Goal: Task Accomplishment & Management: Manage account settings

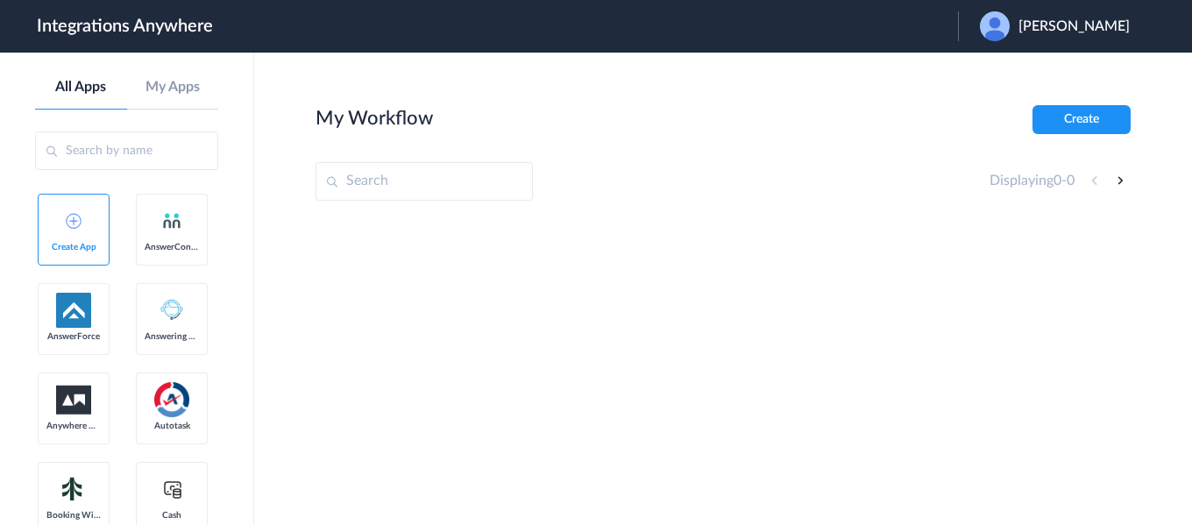
click at [1062, 24] on span "Jacob Jackson" at bounding box center [1074, 26] width 111 height 17
click at [1006, 73] on link "Logout" at bounding box center [989, 71] width 37 height 12
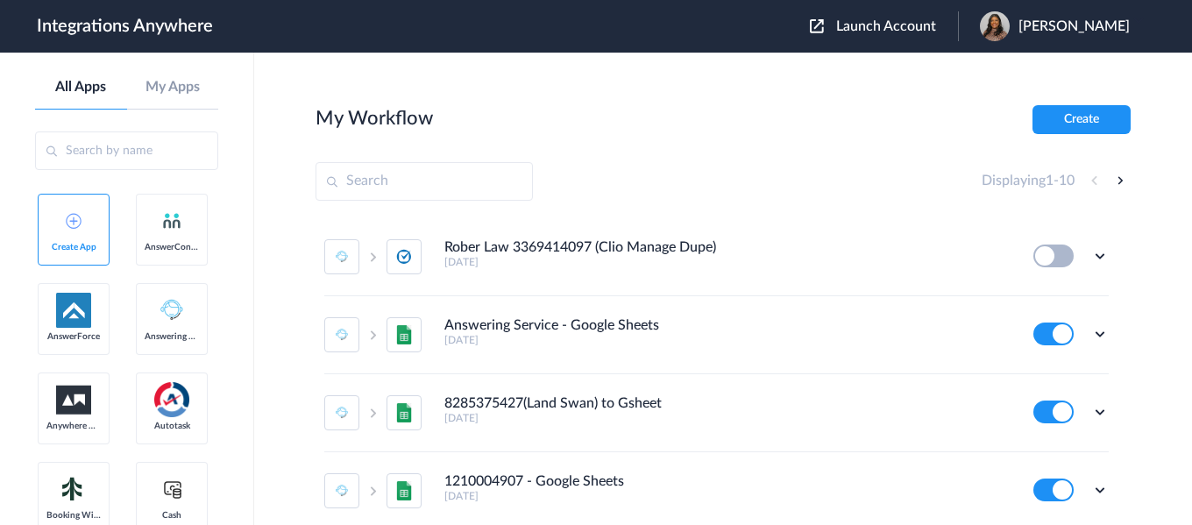
click at [879, 28] on span "Launch Account" at bounding box center [886, 26] width 100 height 14
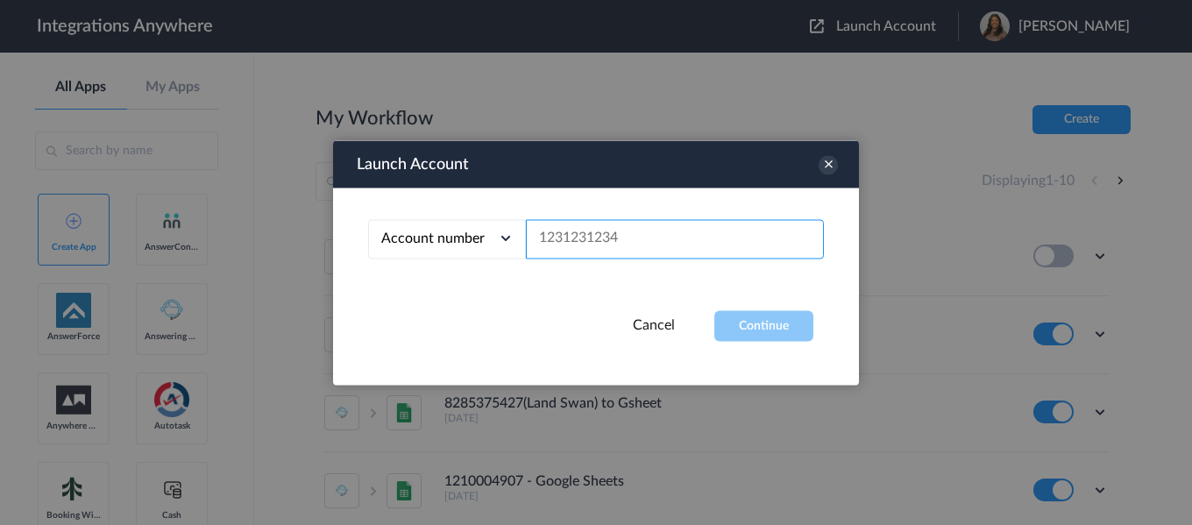
paste input "1260009801"
type input "1260009801"
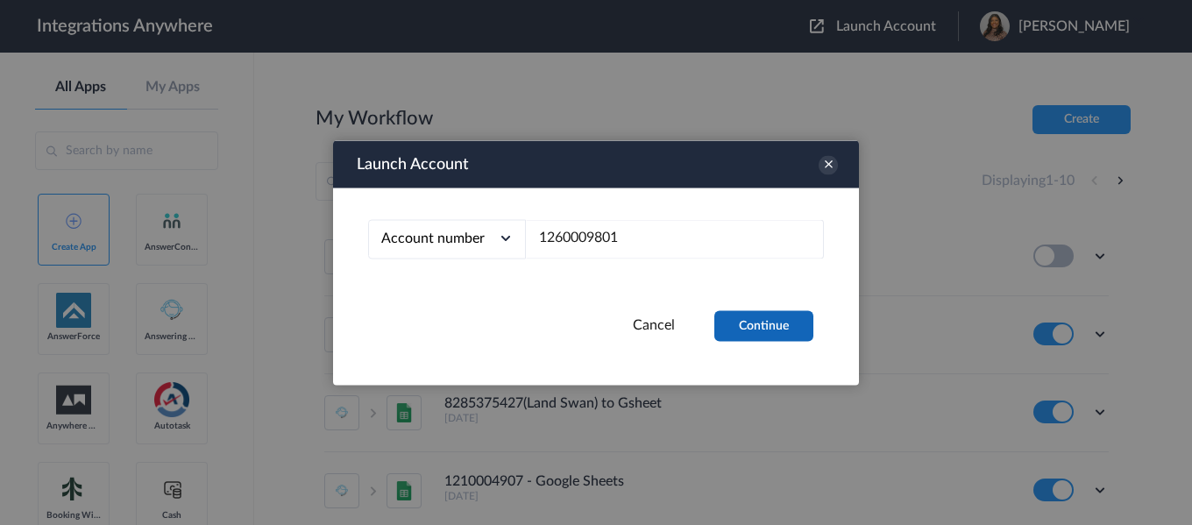
click at [763, 330] on button "Continue" at bounding box center [763, 325] width 99 height 31
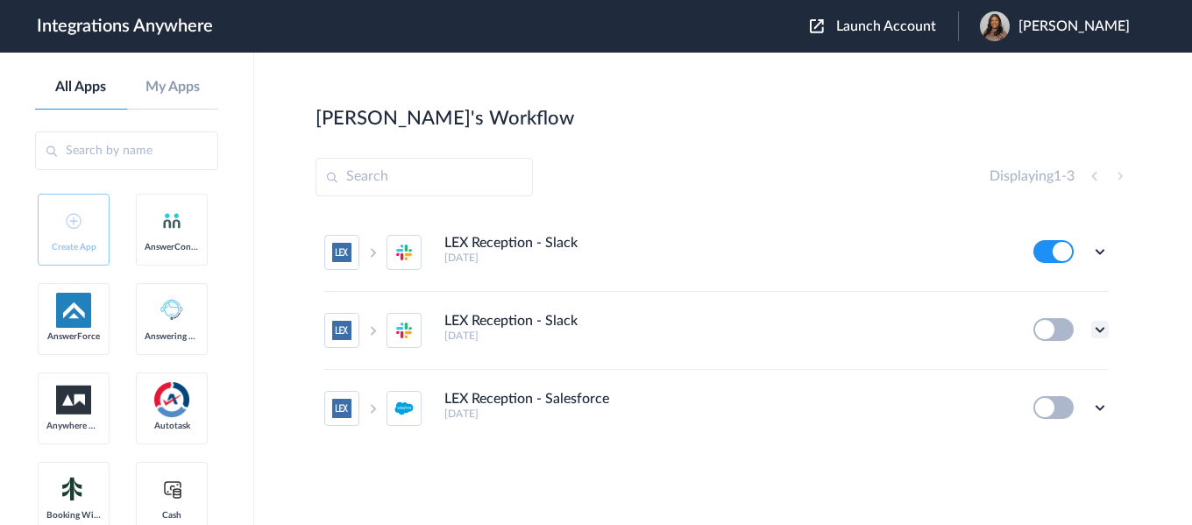
click at [1101, 329] on icon at bounding box center [1100, 330] width 18 height 18
click at [1047, 432] on span "Delete" at bounding box center [1045, 435] width 35 height 12
click at [1046, 432] on span "Are you sure?" at bounding box center [1039, 442] width 62 height 27
